Goal: Information Seeking & Learning: Learn about a topic

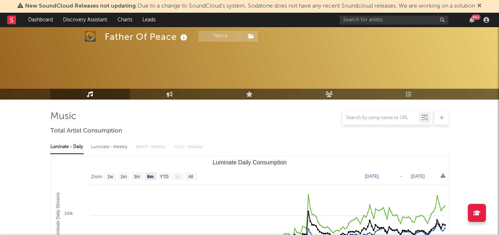
select select "6m"
click at [357, 20] on input "text" at bounding box center [394, 20] width 109 height 9
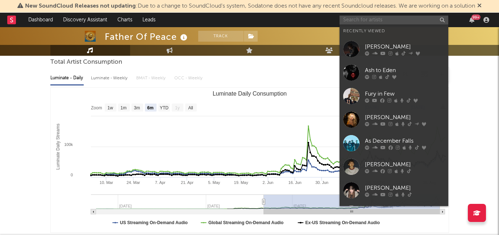
paste input "[PERSON_NAME]"
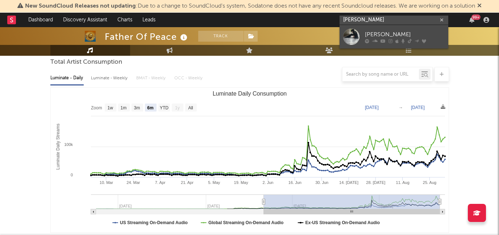
type input "[PERSON_NAME]"
click at [398, 38] on div "[PERSON_NAME]" at bounding box center [405, 34] width 80 height 9
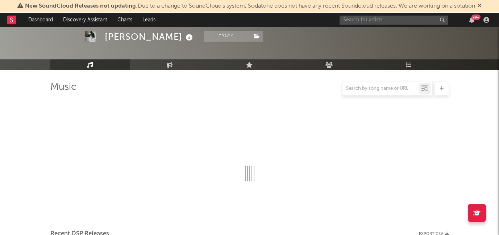
scroll to position [69, 0]
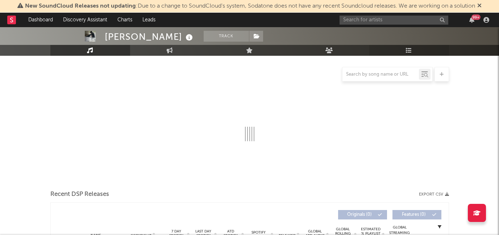
click at [411, 50] on icon at bounding box center [409, 50] width 6 height 6
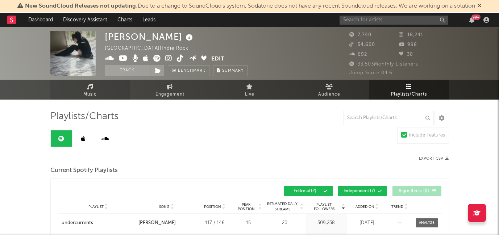
click at [117, 92] on link "Music" at bounding box center [90, 90] width 80 height 20
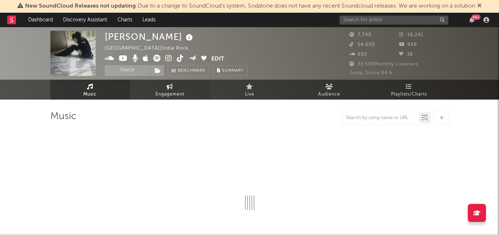
click at [172, 87] on icon at bounding box center [170, 87] width 6 height 6
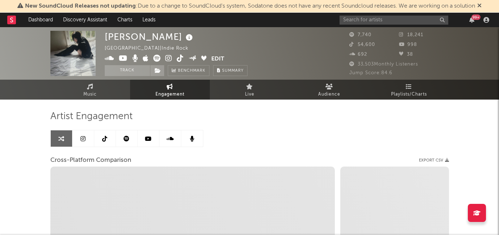
select select "1w"
select select "1m"
